Goal: Task Accomplishment & Management: Manage account settings

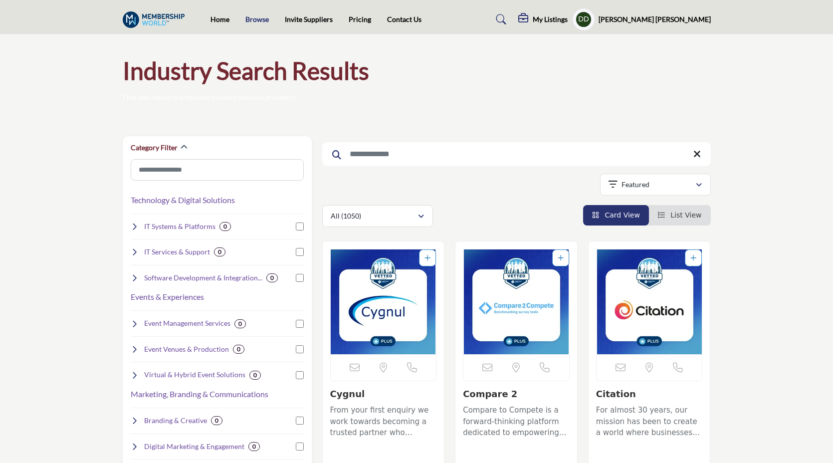
click at [259, 19] on link "Browse" at bounding box center [256, 19] width 23 height 8
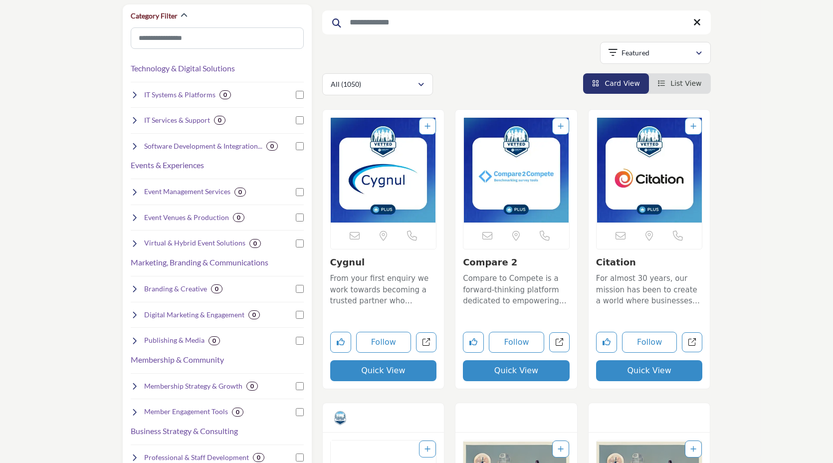
scroll to position [133, 0]
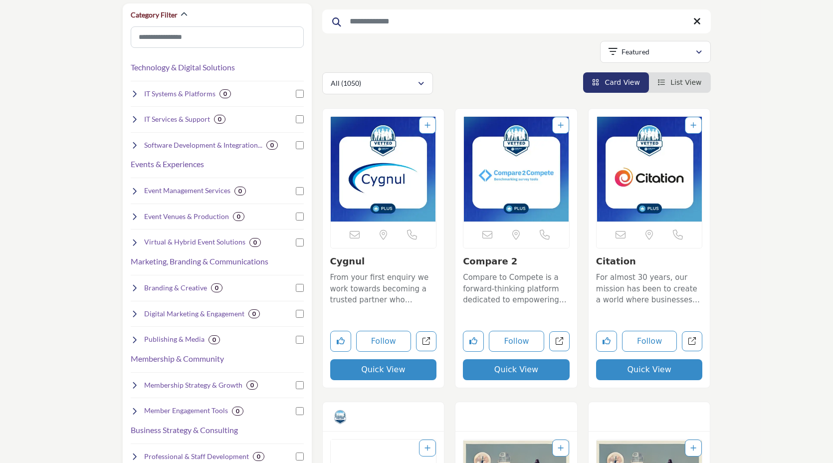
click at [360, 170] on img "Open Listing in new tab" at bounding box center [384, 169] width 106 height 105
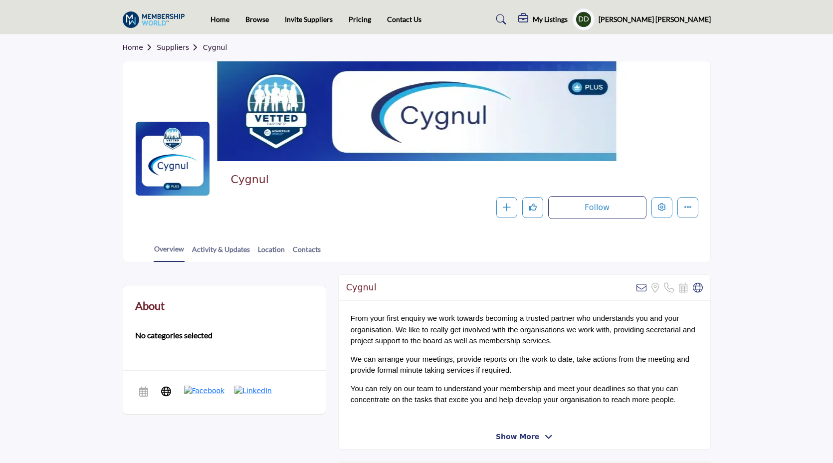
click at [230, 261] on div "Overview Activity & Updates Location Contacts" at bounding box center [429, 246] width 562 height 31
click at [230, 258] on link "Activity & Updates" at bounding box center [220, 252] width 59 height 17
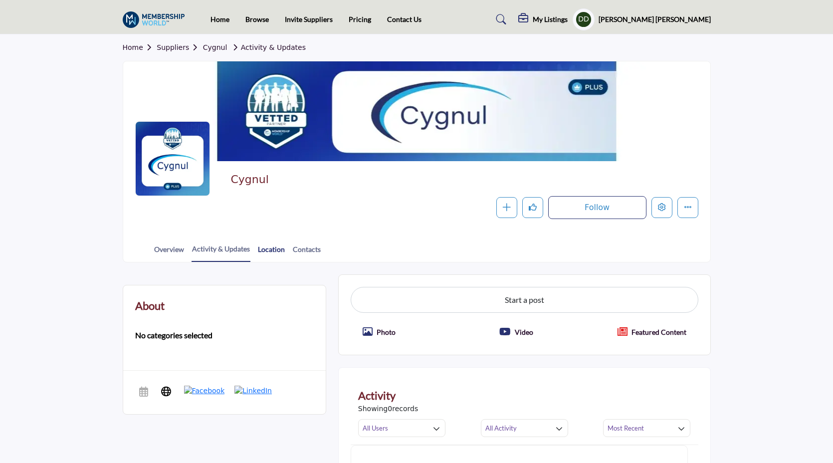
click at [276, 255] on link "Location" at bounding box center [271, 252] width 28 height 17
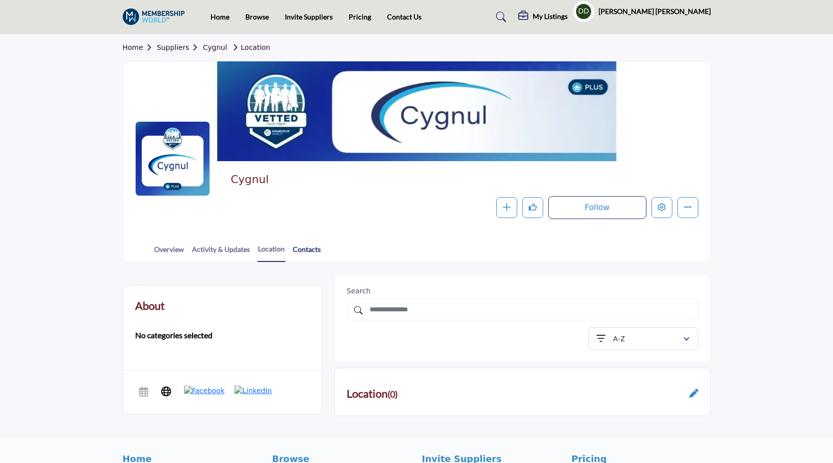
click at [311, 246] on link "Contacts" at bounding box center [306, 252] width 29 height 17
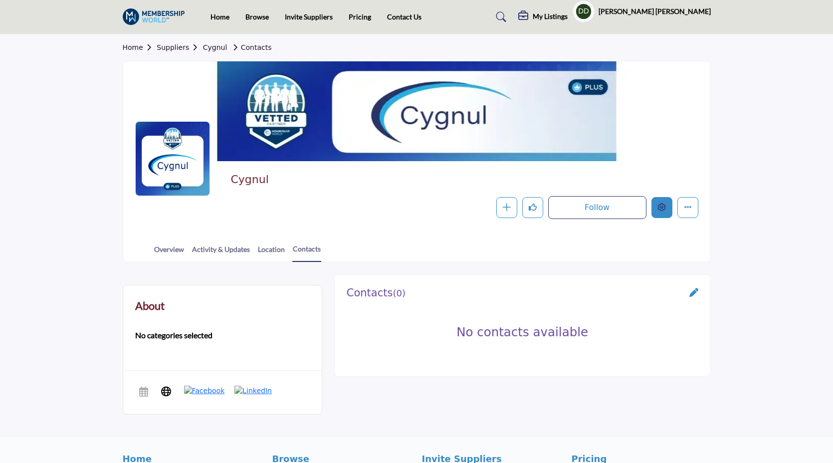
click at [652, 214] on button "Edit company" at bounding box center [661, 207] width 21 height 21
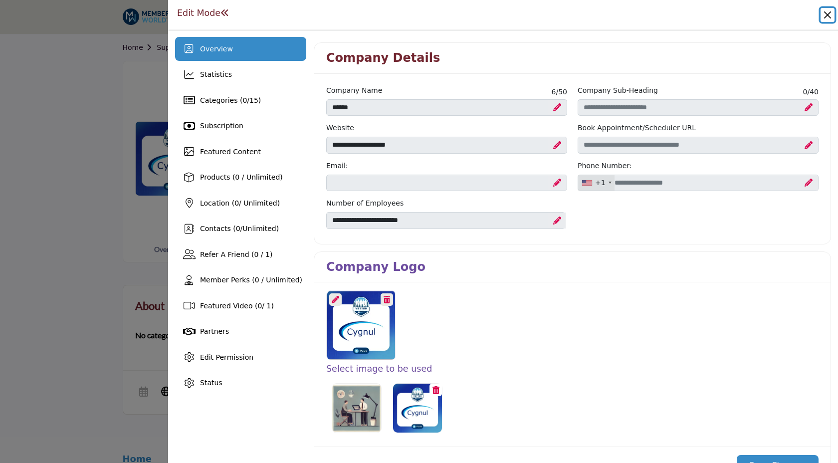
click at [828, 16] on button "Close" at bounding box center [827, 15] width 14 height 14
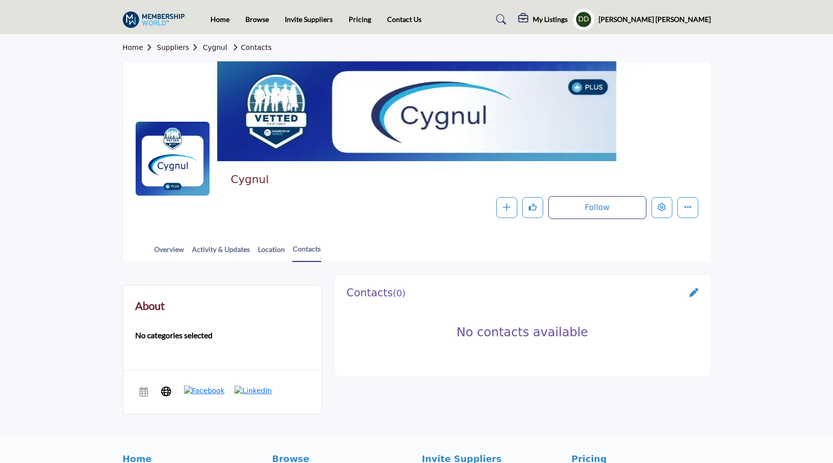
click at [137, 49] on link "Home" at bounding box center [140, 47] width 34 height 8
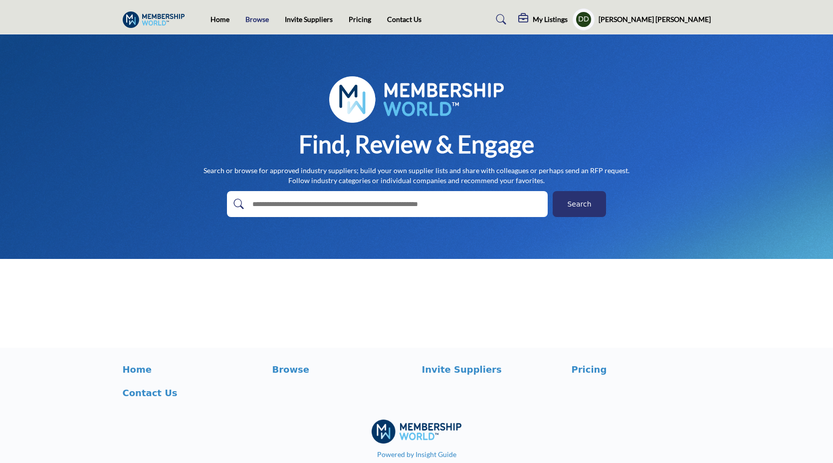
click at [250, 20] on link "Browse" at bounding box center [256, 19] width 23 height 8
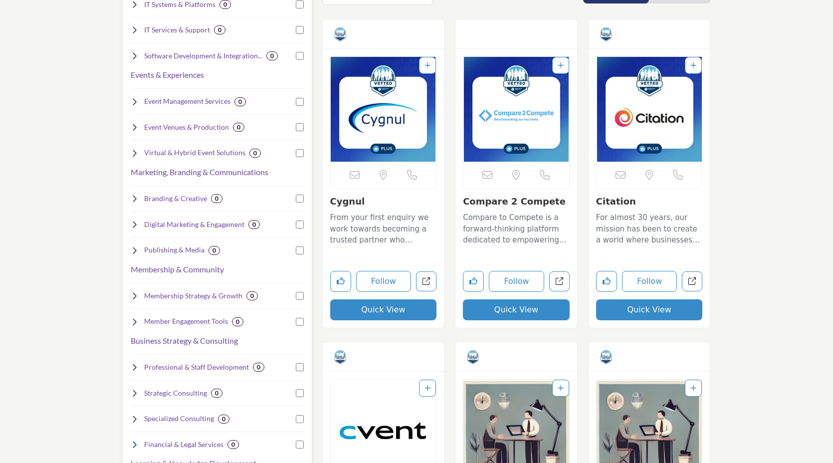
scroll to position [67, 0]
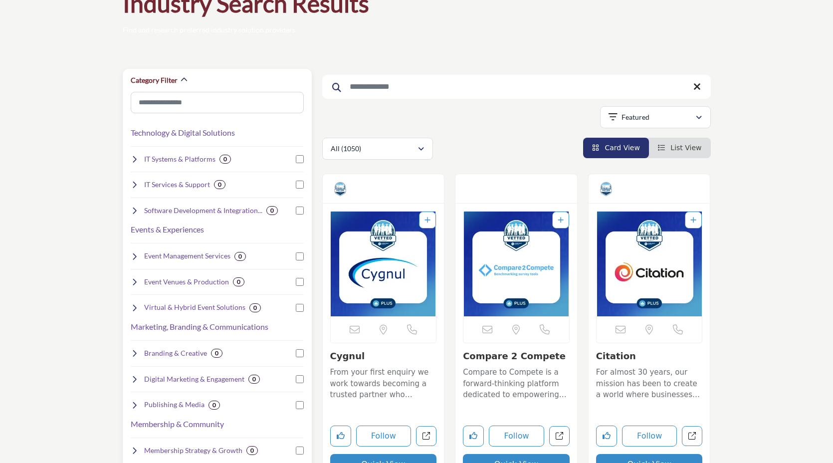
click at [132, 211] on icon at bounding box center [135, 210] width 8 height 8
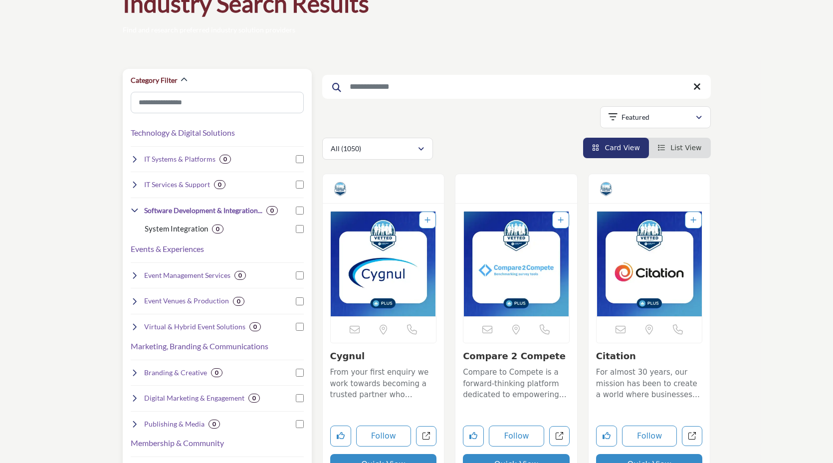
click at [132, 211] on icon at bounding box center [135, 210] width 8 height 8
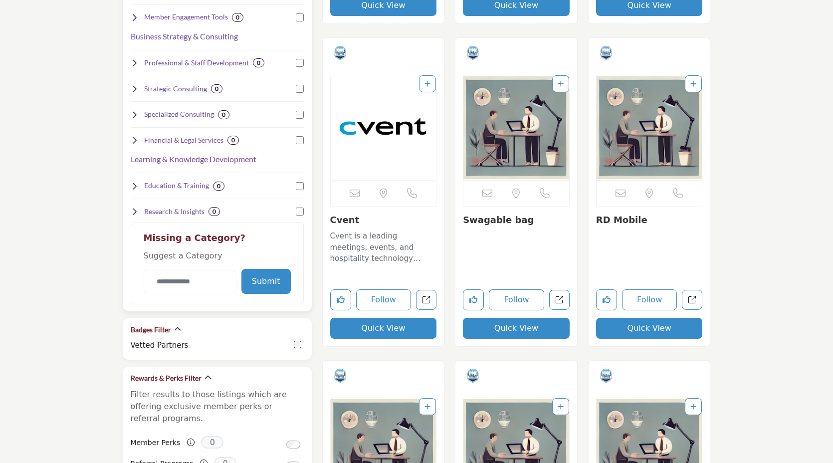
scroll to position [591, 0]
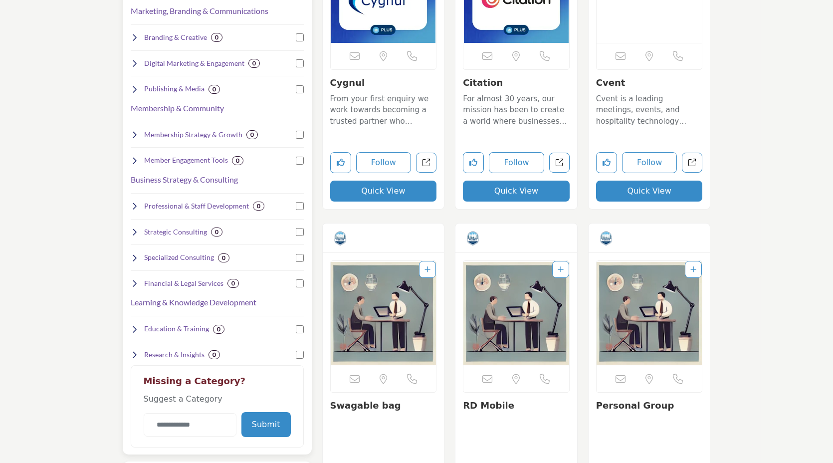
scroll to position [247, 0]
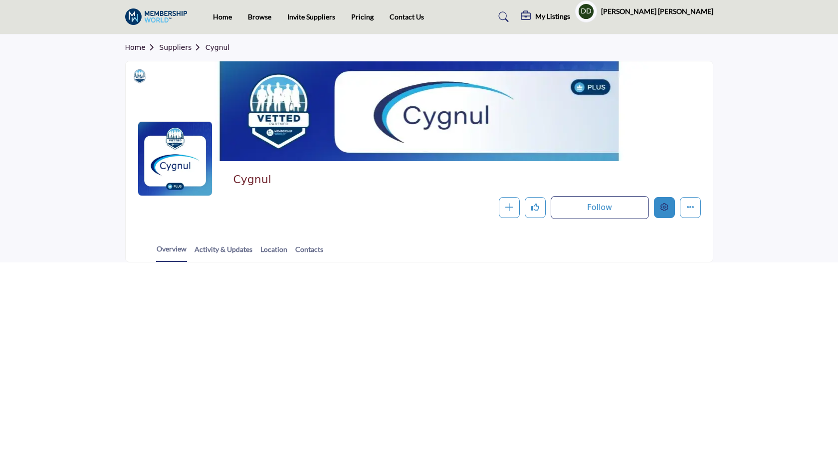
click at [656, 210] on button "Edit company" at bounding box center [664, 207] width 21 height 21
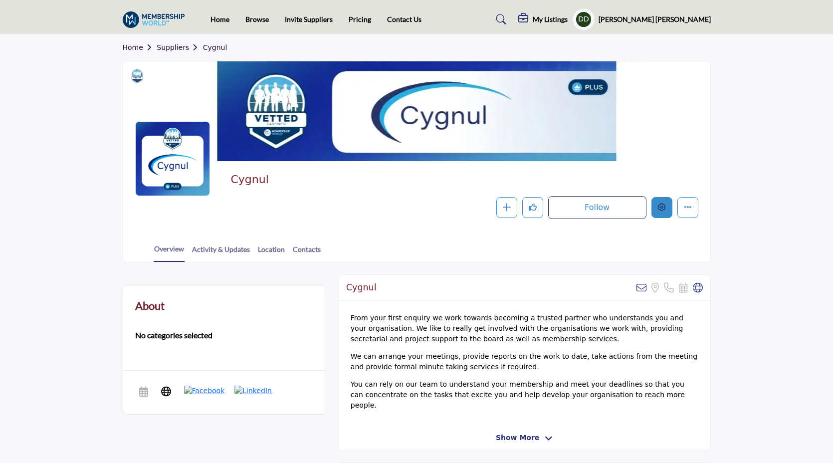
click at [663, 212] on button "Edit company" at bounding box center [661, 207] width 21 height 21
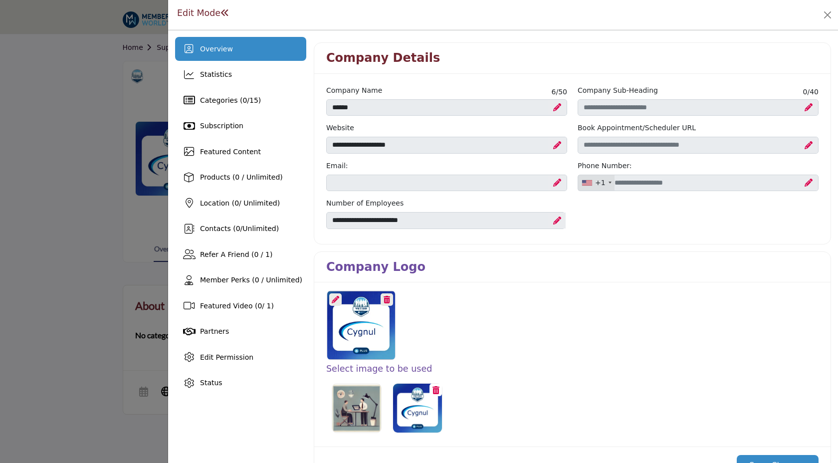
click at [338, 301] on div at bounding box center [335, 299] width 12 height 12
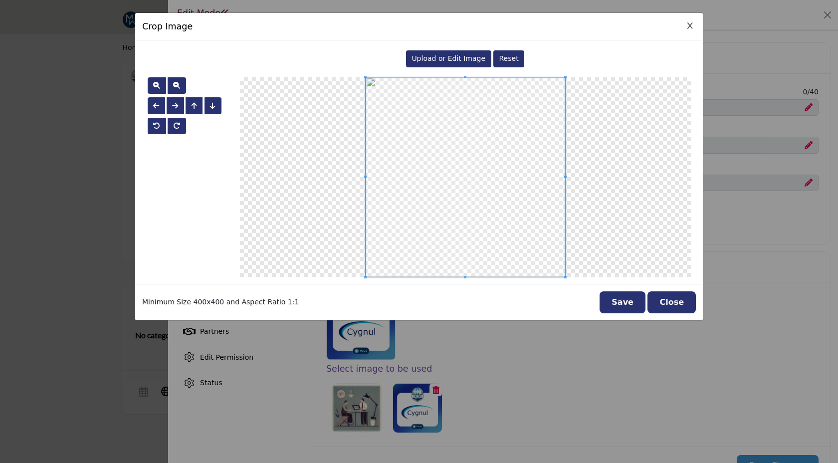
click at [433, 57] on span "Upload or Edit Image" at bounding box center [448, 58] width 74 height 8
click at [161, 87] on button "button" at bounding box center [157, 85] width 18 height 17
click at [624, 304] on button "Save" at bounding box center [622, 302] width 46 height 22
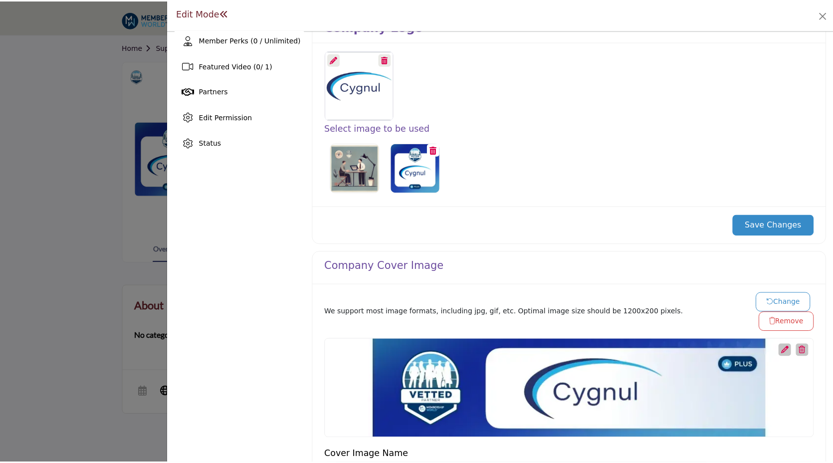
scroll to position [341, 0]
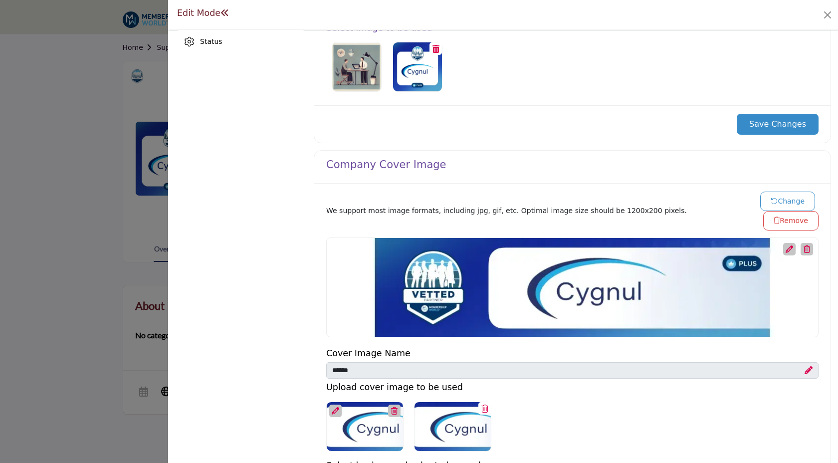
click at [779, 117] on button "Save Changes" at bounding box center [777, 124] width 82 height 21
click at [833, 16] on button "Close" at bounding box center [827, 15] width 14 height 14
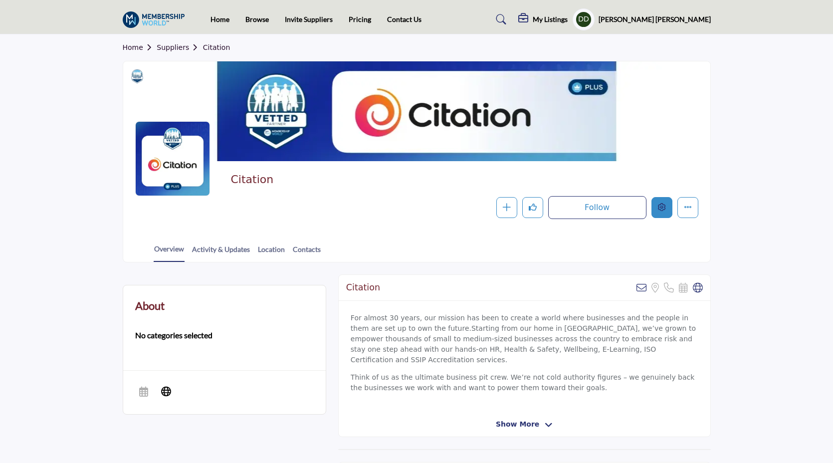
click at [659, 209] on icon "Edit company" at bounding box center [662, 207] width 8 height 8
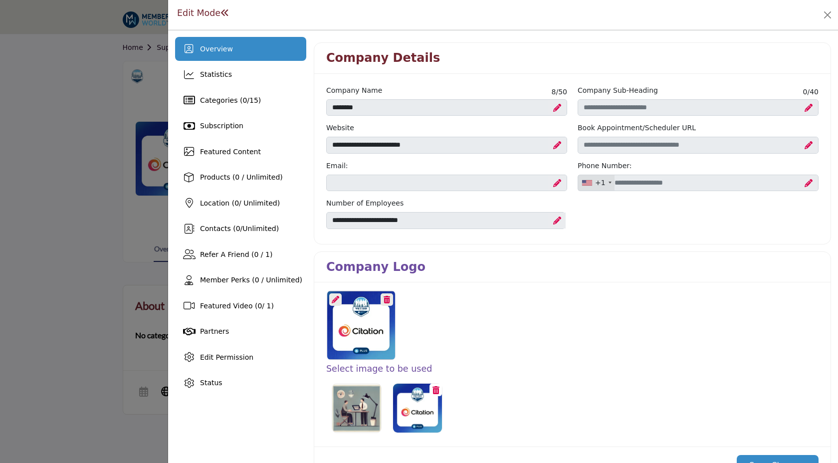
click at [335, 298] on icon at bounding box center [335, 299] width 7 height 7
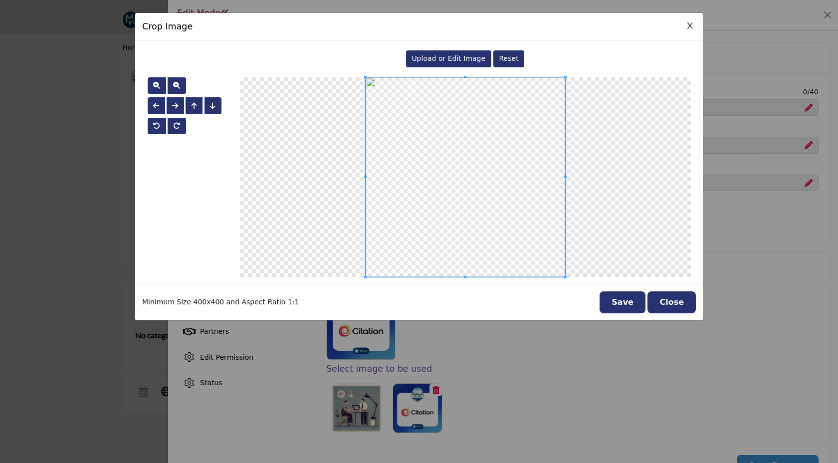
click at [433, 67] on div "Upload or Edit Image Reset" at bounding box center [465, 58] width 451 height 23
click at [434, 64] on div "Upload or Edit Image" at bounding box center [448, 58] width 85 height 17
click at [151, 84] on button "button" at bounding box center [157, 85] width 18 height 17
click at [632, 307] on button "Save" at bounding box center [622, 302] width 46 height 22
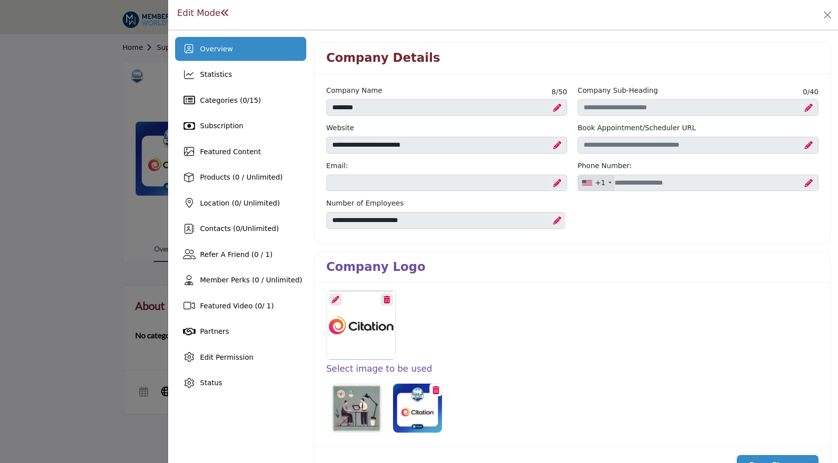
scroll to position [209, 0]
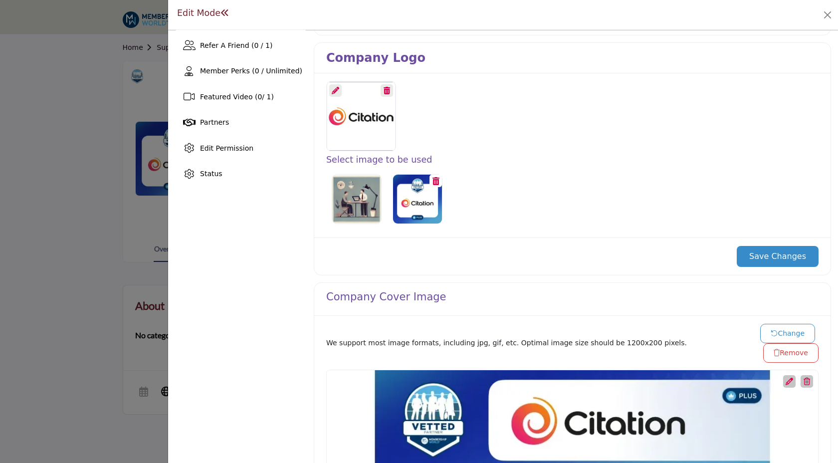
click at [782, 261] on button "Save Changes" at bounding box center [777, 256] width 82 height 21
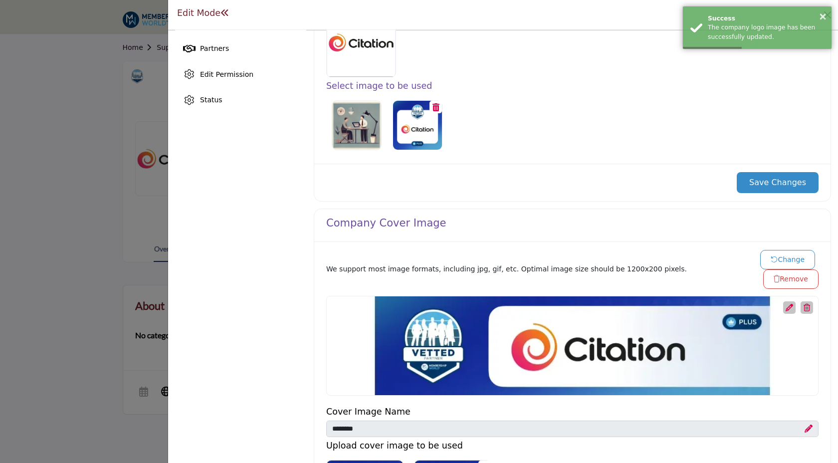
scroll to position [0, 0]
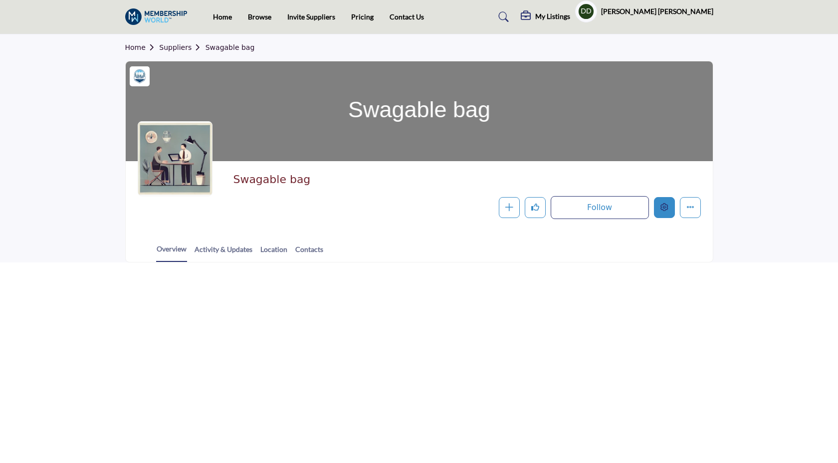
click at [665, 211] on icon "Edit company" at bounding box center [664, 207] width 8 height 8
click at [668, 207] on button "Edit company" at bounding box center [664, 207] width 21 height 21
click at [662, 212] on button "Edit company" at bounding box center [664, 207] width 21 height 21
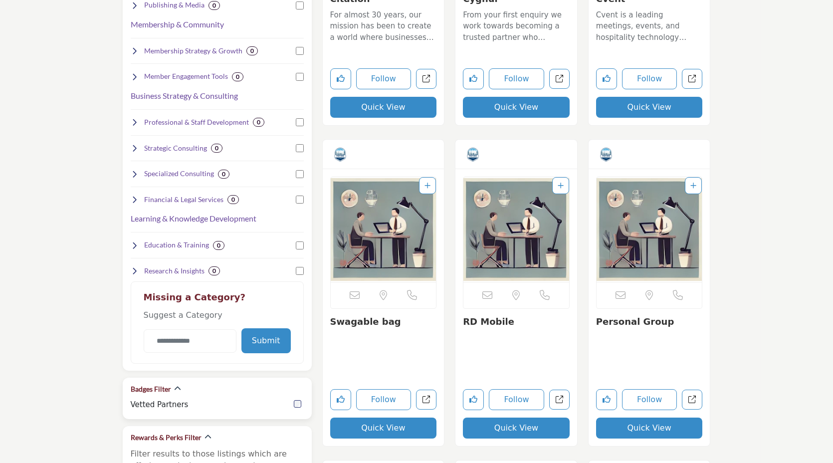
scroll to position [471, 0]
